Goal: Information Seeking & Learning: Learn about a topic

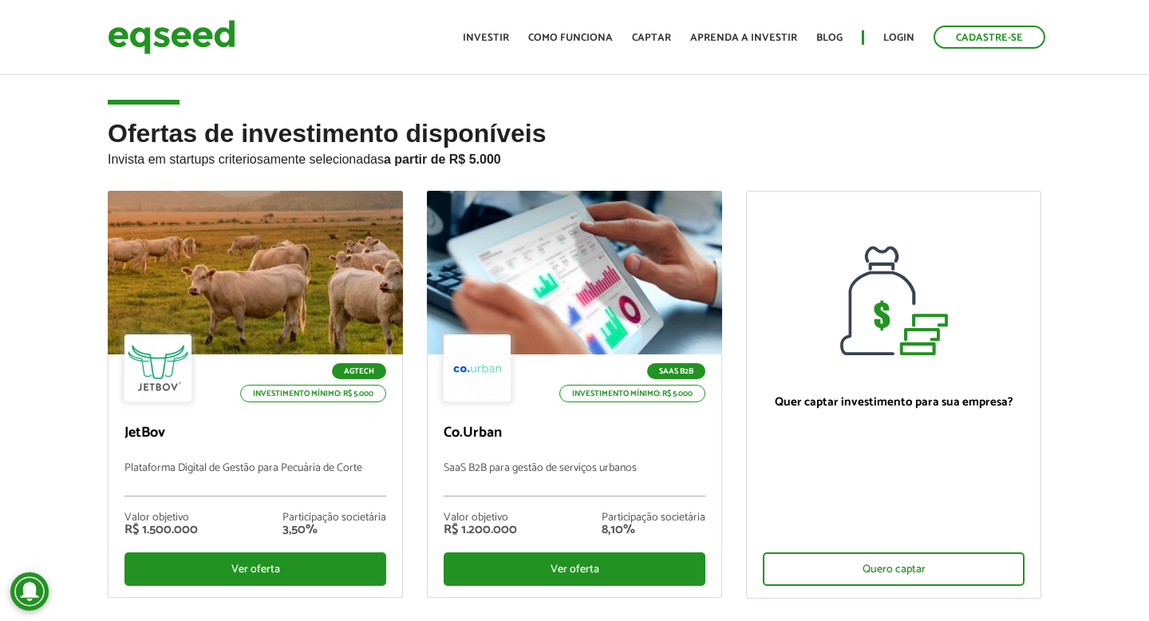
click at [207, 220] on div at bounding box center [255, 273] width 295 height 164
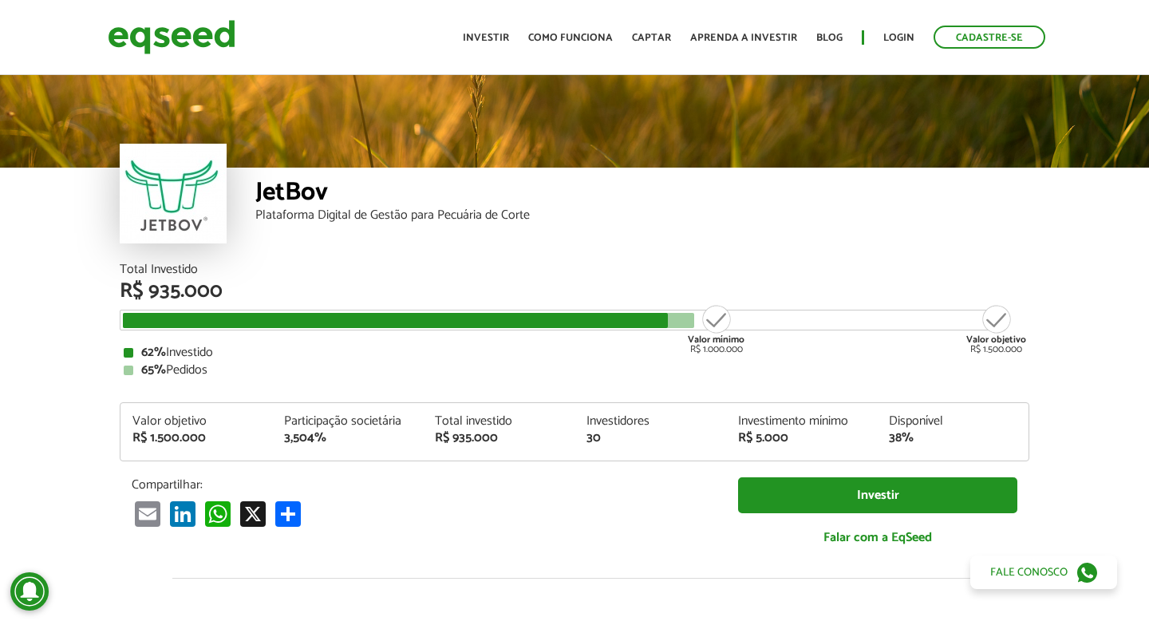
scroll to position [1846, 0]
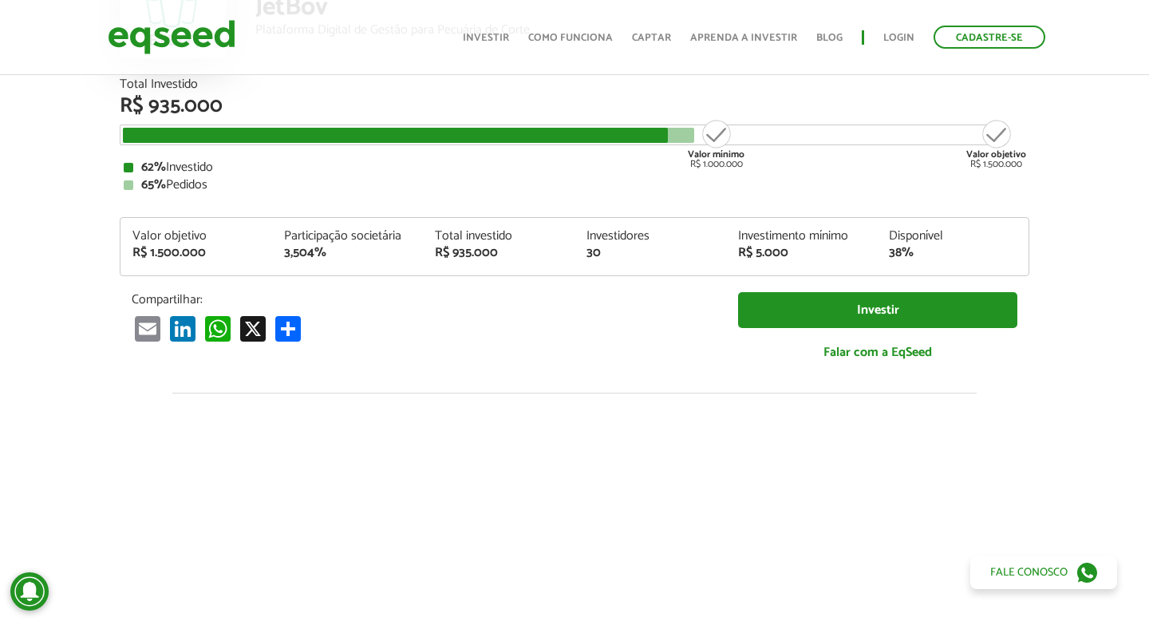
scroll to position [0, 0]
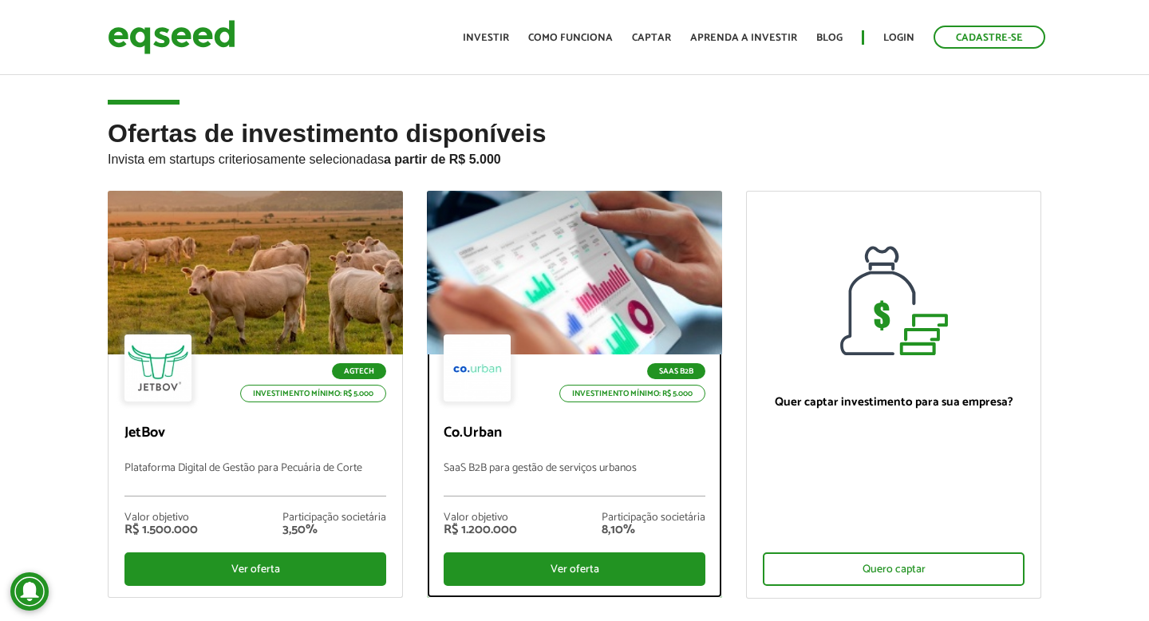
click at [595, 316] on div at bounding box center [574, 273] width 354 height 196
